Goal: Check status

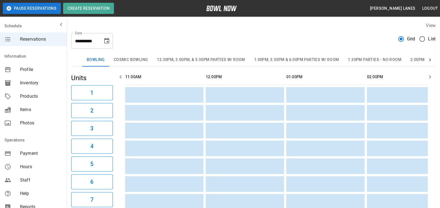
scroll to position [0, 323]
click at [431, 39] on span "List" at bounding box center [432, 39] width 8 height 7
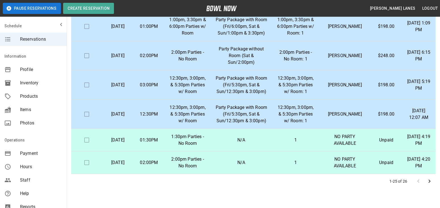
scroll to position [0, 0]
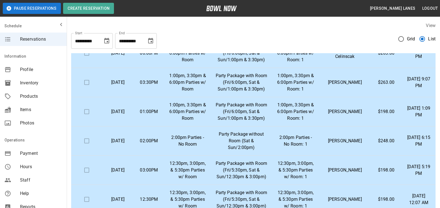
click at [155, 43] on button "Choose date, selected date is Oct 18, 2025" at bounding box center [150, 40] width 11 height 11
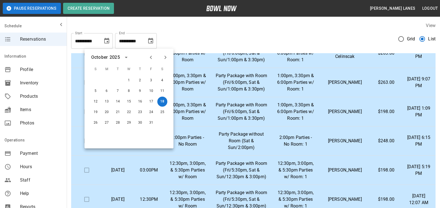
click at [164, 55] on icon "Next month" at bounding box center [165, 57] width 7 height 7
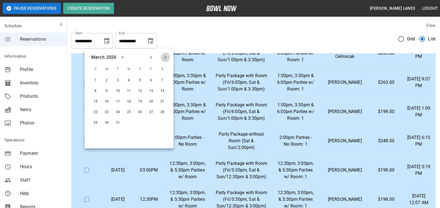
click at [167, 57] on icon "Next month" at bounding box center [165, 57] width 7 height 7
click at [142, 122] on button "30" at bounding box center [140, 123] width 10 height 10
type input "**********"
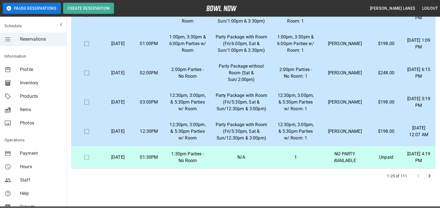
scroll to position [100, 0]
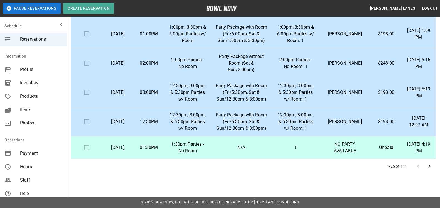
click at [431, 166] on icon "Go to next page" at bounding box center [429, 166] width 7 height 7
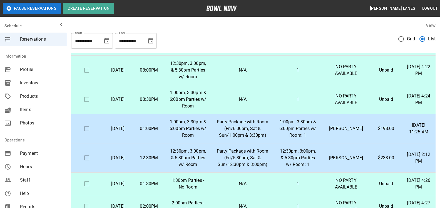
scroll to position [284, 0]
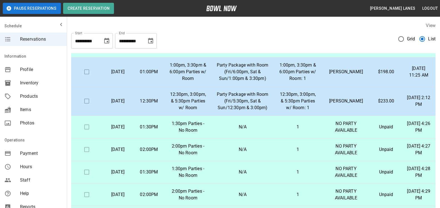
click at [207, 80] on p "1:00pm, 3:30pm & 6:00pm Parties w/ Room" at bounding box center [188, 72] width 38 height 20
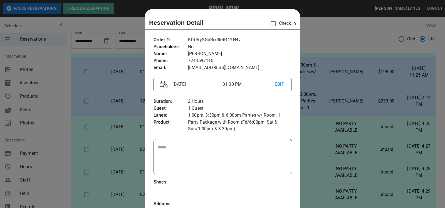
drag, startPoint x: 318, startPoint y: 92, endPoint x: 307, endPoint y: 77, distance: 18.4
click at [318, 92] on div at bounding box center [222, 104] width 445 height 208
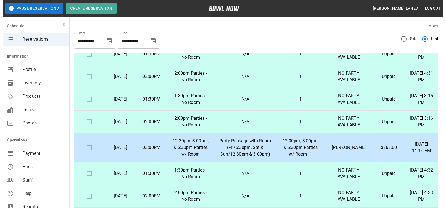
scroll to position [511, 0]
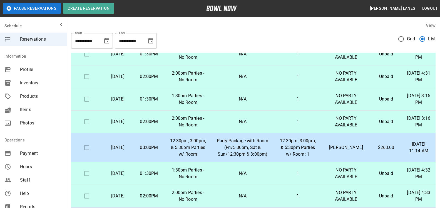
click at [371, 133] on td "$263.00" at bounding box center [386, 147] width 31 height 29
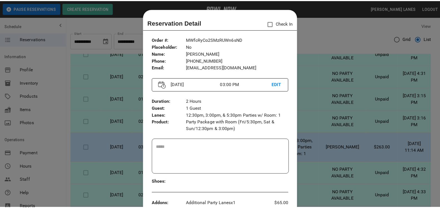
scroll to position [28, 0]
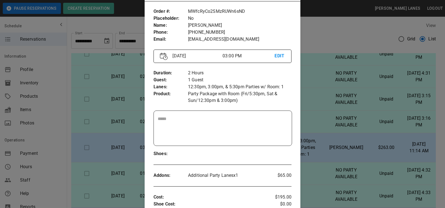
click at [340, 128] on div at bounding box center [222, 104] width 445 height 208
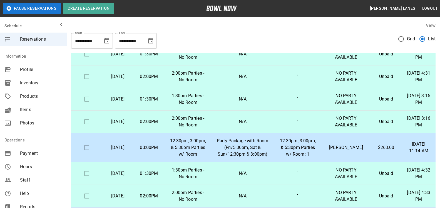
click at [341, 144] on p "Megan Davis" at bounding box center [346, 147] width 40 height 7
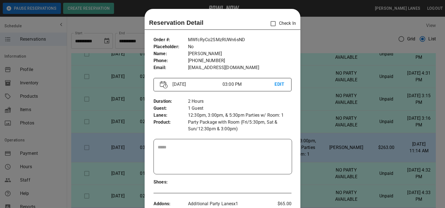
click at [347, 43] on div at bounding box center [222, 104] width 445 height 208
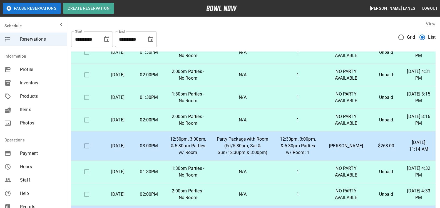
scroll to position [100, 0]
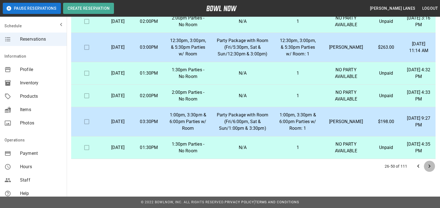
click at [434, 165] on button "Go to next page" at bounding box center [429, 165] width 11 height 11
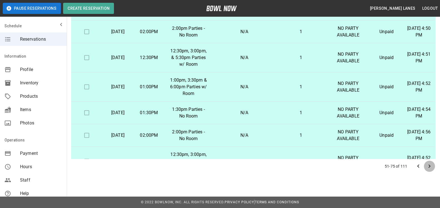
click at [430, 166] on icon "Go to next page" at bounding box center [429, 166] width 7 height 7
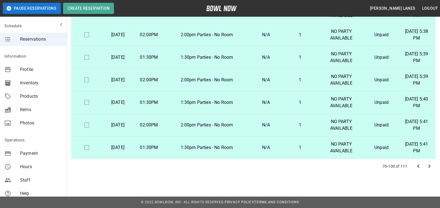
click at [432, 166] on icon "Go to next page" at bounding box center [429, 166] width 7 height 7
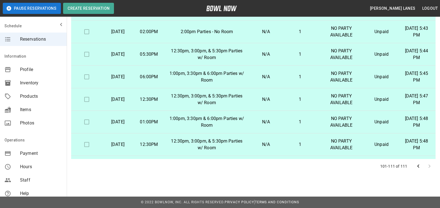
scroll to position [0, 0]
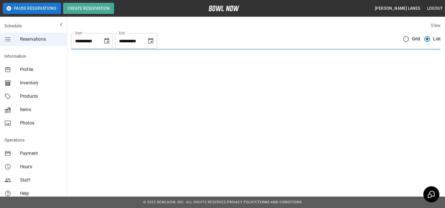
click at [431, 38] on label "List" at bounding box center [430, 39] width 19 height 12
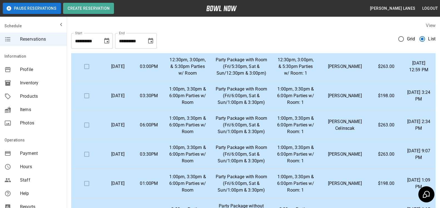
scroll to position [511, 0]
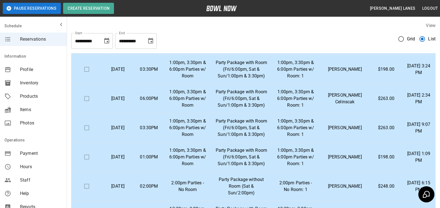
click at [345, 82] on td "[PERSON_NAME]" at bounding box center [344, 69] width 51 height 29
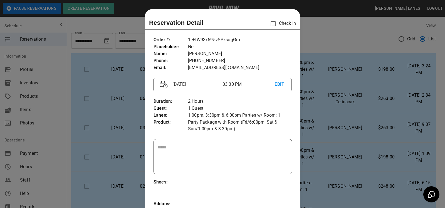
click at [309, 29] on div at bounding box center [222, 104] width 445 height 208
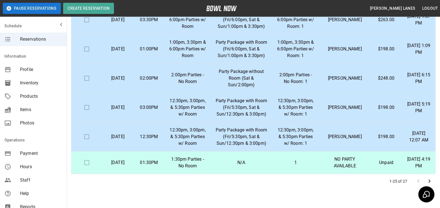
scroll to position [100, 0]
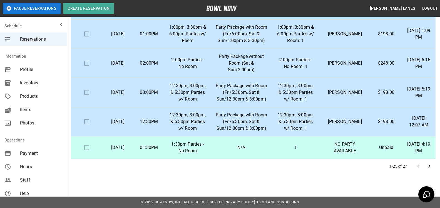
click at [418, 166] on div at bounding box center [424, 165] width 22 height 11
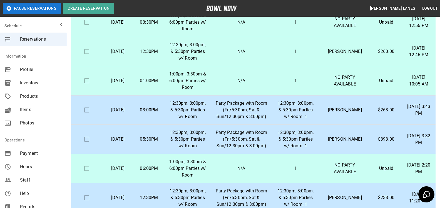
scroll to position [206, 0]
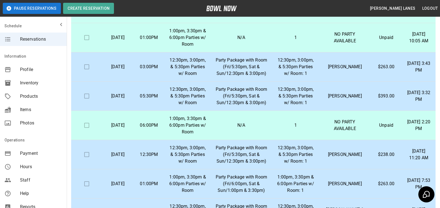
drag, startPoint x: 103, startPoint y: 57, endPoint x: 425, endPoint y: 74, distance: 323.0
click at [425, 74] on table "Check In Date Time Inventory Product Name Lane Numbers Name Amount Paid Created…" at bounding box center [253, 165] width 365 height 739
copy tr "[DATE] 03:00PM 12:30pm, 3:00pm, & 5:30pm Parties w/ Room Party Package with Roo…"
